Goal: Task Accomplishment & Management: Complete application form

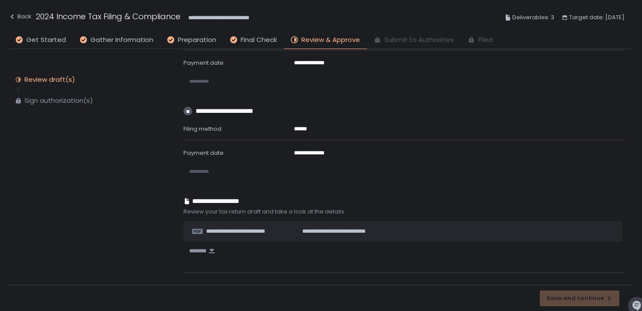
scroll to position [398, 0]
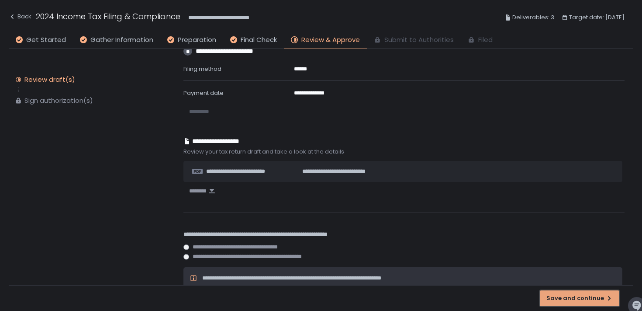
click at [560, 298] on div "Save and continue" at bounding box center [580, 298] width 66 height 8
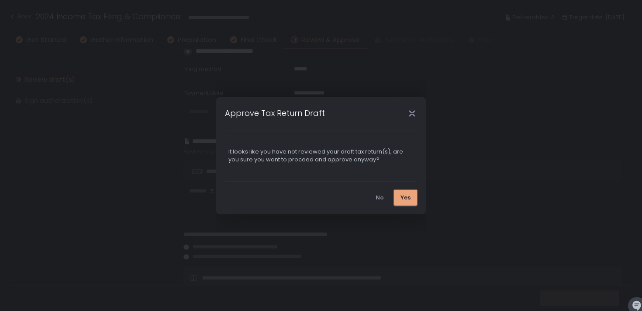
click at [411, 195] on button "Yes" at bounding box center [405, 198] width 23 height 16
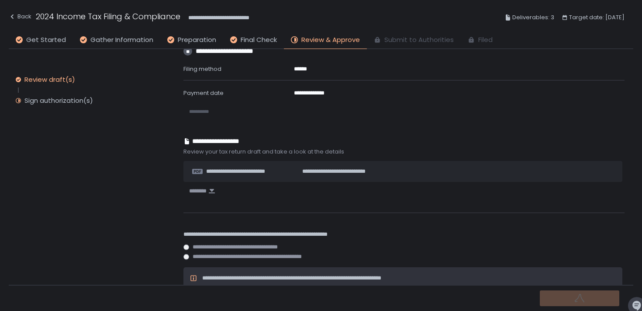
scroll to position [0, 0]
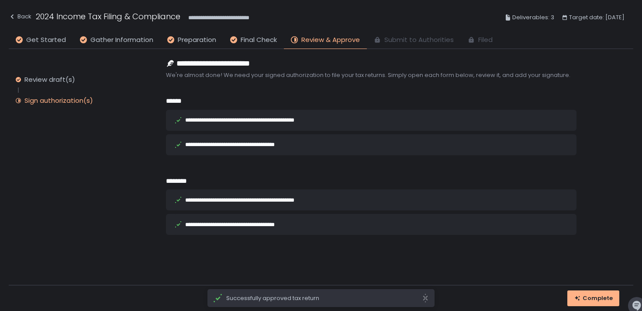
click at [225, 120] on div "**********" at bounding box center [256, 120] width 143 height 6
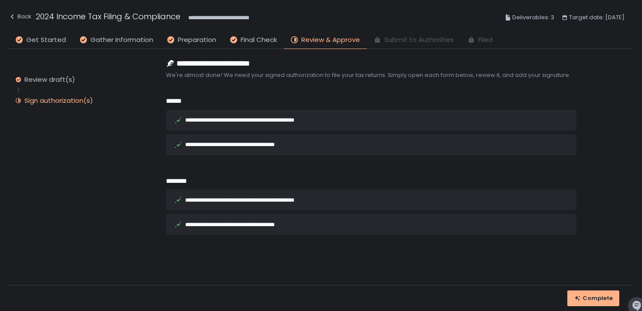
click at [179, 121] on icon at bounding box center [178, 120] width 7 height 7
click at [176, 201] on icon at bounding box center [178, 199] width 7 height 7
click at [201, 201] on div "**********" at bounding box center [256, 200] width 143 height 6
click at [581, 300] on icon "button" at bounding box center [577, 298] width 7 height 7
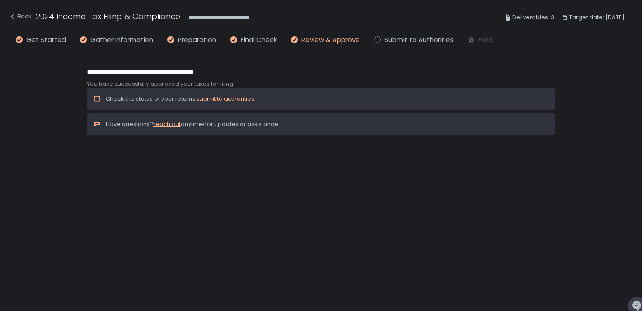
click at [216, 102] on link "submit to authorities" at bounding box center [226, 98] width 58 height 8
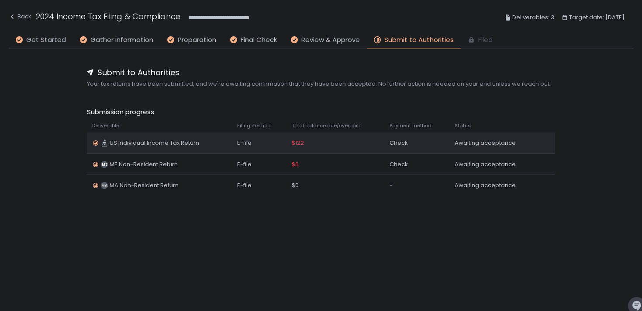
click at [164, 145] on span "US Individual Income Tax Return" at bounding box center [155, 143] width 90 height 8
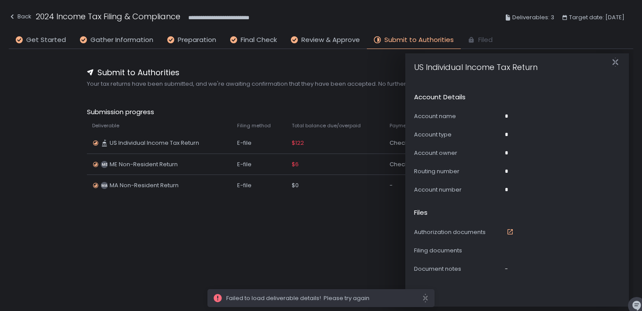
scroll to position [517, 0]
